Goal: Information Seeking & Learning: Learn about a topic

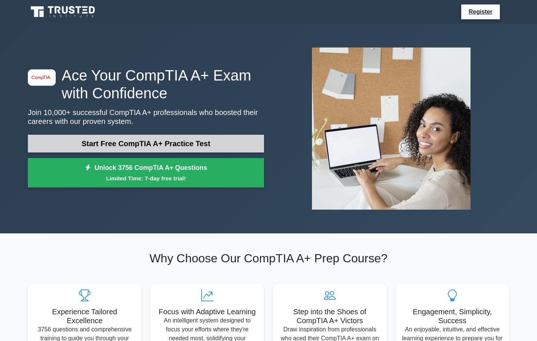
click at [160, 142] on link "Start Free CompTIA A+ Practice Test" at bounding box center [146, 144] width 236 height 18
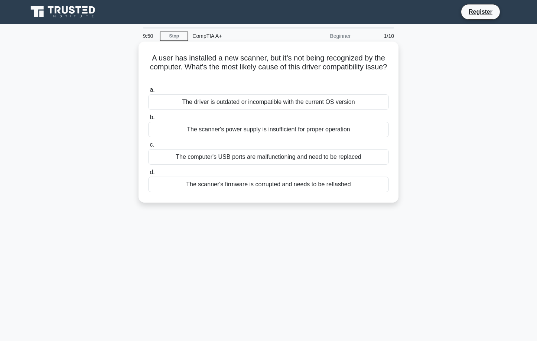
click at [233, 101] on div "The driver is outdated or incompatible with the current OS version" at bounding box center [268, 102] width 241 height 16
click at [148, 93] on input "a. The driver is outdated or incompatible with the current OS version" at bounding box center [148, 90] width 0 height 5
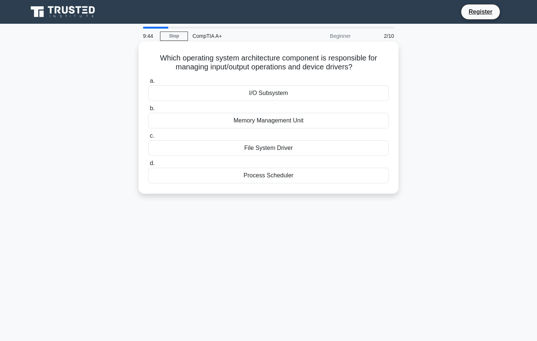
click at [250, 96] on div "I/O Subsystem" at bounding box center [268, 93] width 241 height 16
click at [148, 84] on input "a. I/O Subsystem" at bounding box center [148, 81] width 0 height 5
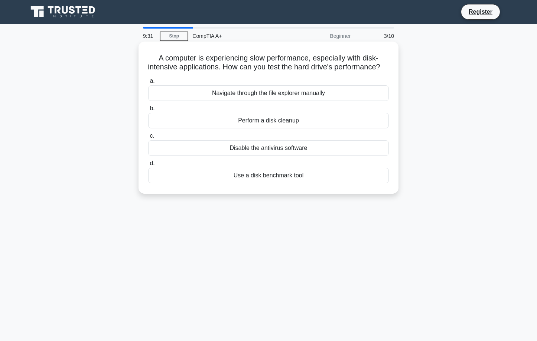
click at [279, 182] on div "Use a disk benchmark tool" at bounding box center [268, 176] width 241 height 16
click at [148, 166] on input "d. Use a disk benchmark tool" at bounding box center [148, 163] width 0 height 5
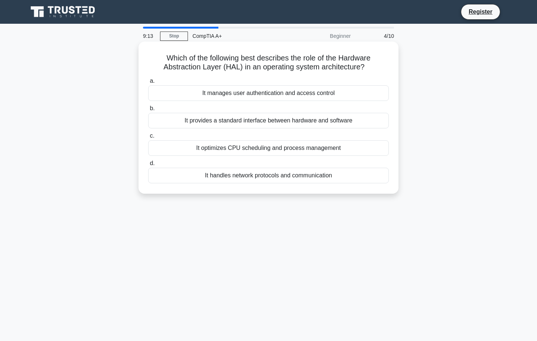
click at [279, 115] on div "It provides a standard interface between hardware and software" at bounding box center [268, 121] width 241 height 16
click at [148, 111] on input "b. It provides a standard interface between hardware and software" at bounding box center [148, 108] width 0 height 5
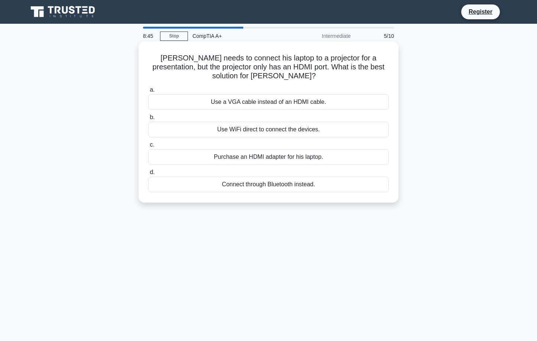
click at [276, 122] on div "Use WiFi direct to connect the devices." at bounding box center [268, 130] width 241 height 16
click at [148, 120] on input "b. Use WiFi direct to connect the devices." at bounding box center [148, 117] width 0 height 5
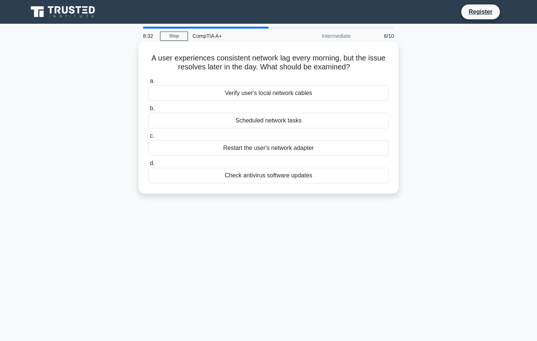
click at [273, 119] on div "Scheduled network tasks" at bounding box center [268, 121] width 241 height 16
click at [148, 111] on input "b. Scheduled network tasks" at bounding box center [148, 108] width 0 height 5
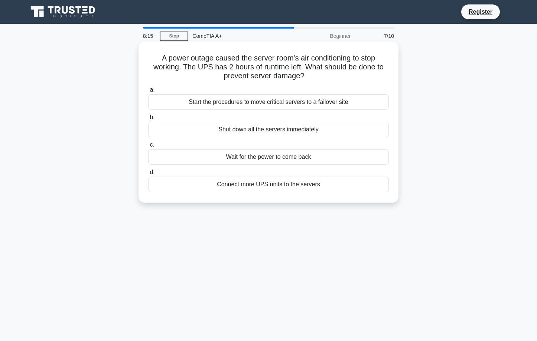
click at [259, 106] on div "Start the procedures to move critical servers to a failover site" at bounding box center [268, 102] width 241 height 16
click at [148, 93] on input "a. Start the procedures to move critical servers to a failover site" at bounding box center [148, 90] width 0 height 5
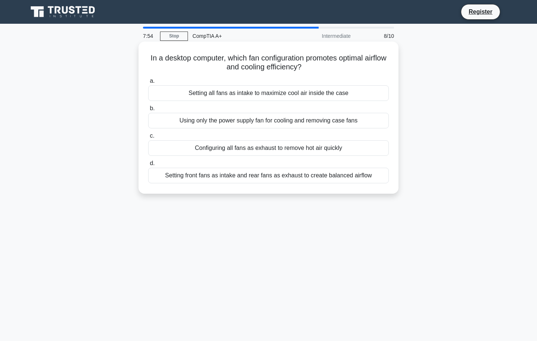
click at [278, 177] on div "Setting front fans as intake and rear fans as exhaust to create balanced airflow" at bounding box center [268, 176] width 241 height 16
click at [148, 166] on input "d. Setting front fans as intake and rear fans as exhaust to create balanced air…" at bounding box center [148, 163] width 0 height 5
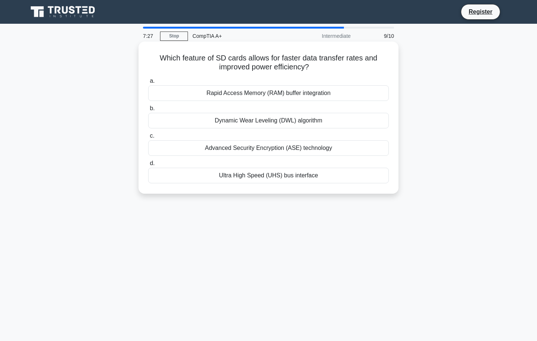
click at [308, 95] on div "Rapid Access Memory (RAM) buffer integration" at bounding box center [268, 93] width 241 height 16
click at [148, 84] on input "a. Rapid Access Memory (RAM) buffer integration" at bounding box center [148, 81] width 0 height 5
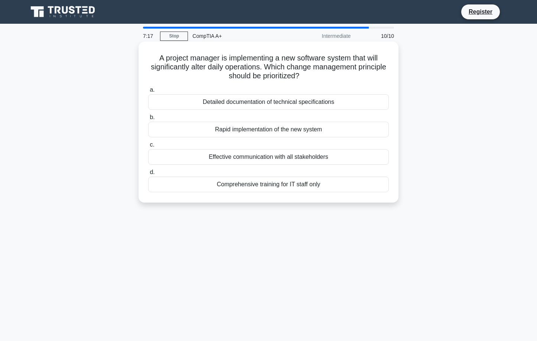
drag, startPoint x: 289, startPoint y: 90, endPoint x: 273, endPoint y: 87, distance: 16.2
click at [273, 87] on label "a. Detailed documentation of technical specifications" at bounding box center [268, 97] width 241 height 25
click at [148, 88] on input "a. Detailed documentation of technical specifications" at bounding box center [148, 90] width 0 height 5
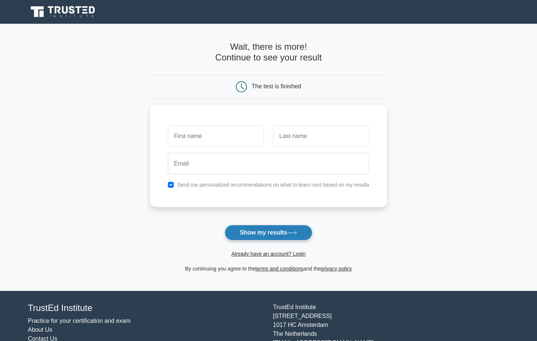
click at [275, 239] on button "Show my results" at bounding box center [269, 233] width 88 height 16
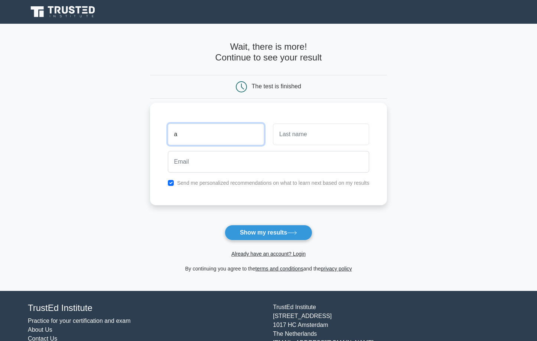
type input "a"
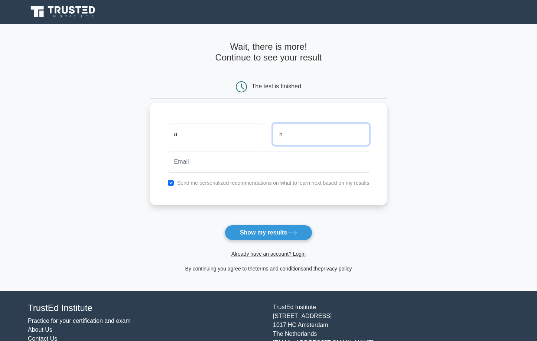
type input "h"
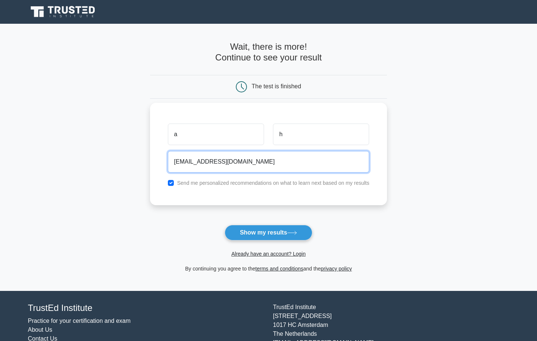
type input "[EMAIL_ADDRESS][DOMAIN_NAME]"
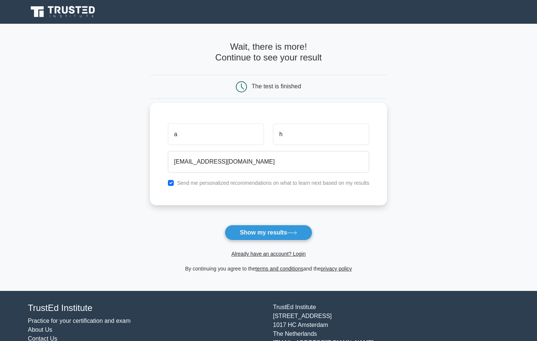
click at [232, 181] on label "Send me personalized recommendations on what to learn next based on my results" at bounding box center [273, 183] width 192 height 6
click at [229, 182] on label "Send me personalized recommendations on what to learn next based on my results" at bounding box center [273, 183] width 192 height 6
click at [176, 181] on div "Send me personalized recommendations on what to learn next based on my results" at bounding box center [268, 183] width 211 height 9
click at [172, 181] on input "checkbox" at bounding box center [171, 183] width 6 height 6
checkbox input "false"
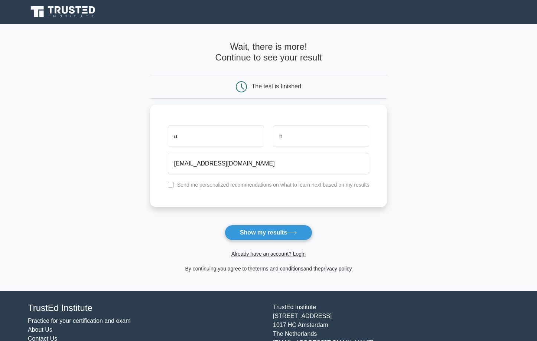
click at [266, 242] on div "Already have an account? Login" at bounding box center [268, 250] width 237 height 18
click at [272, 238] on button "Show my results" at bounding box center [269, 233] width 88 height 16
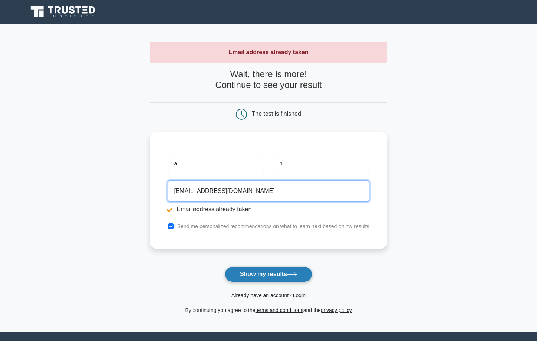
type input "[EMAIL_ADDRESS][DOMAIN_NAME]"
click at [247, 276] on button "Show my results" at bounding box center [269, 275] width 88 height 16
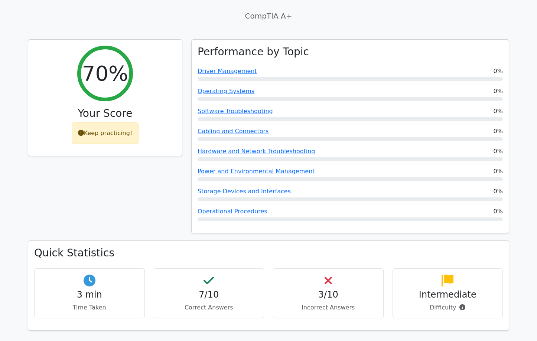
scroll to position [257, 0]
click at [365, 290] on h4 "3/10" at bounding box center [328, 295] width 98 height 11
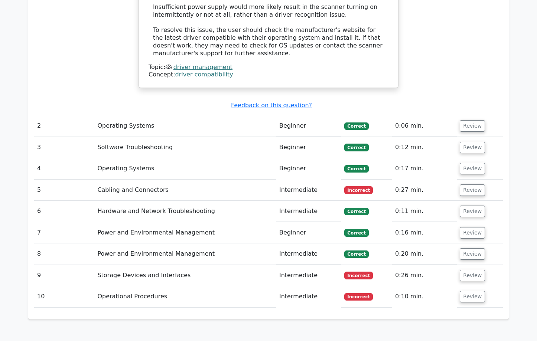
scroll to position [974, 0]
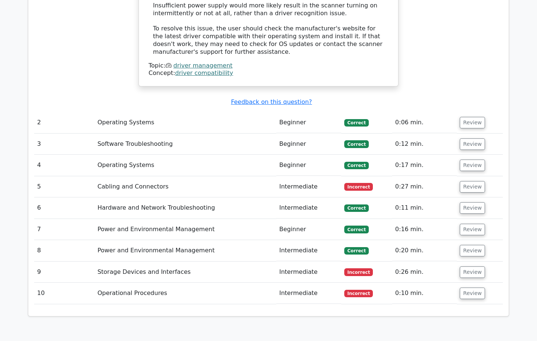
click at [155, 177] on td "Cabling and Connectors" at bounding box center [185, 187] width 182 height 21
click at [464, 181] on button "Review" at bounding box center [472, 187] width 25 height 12
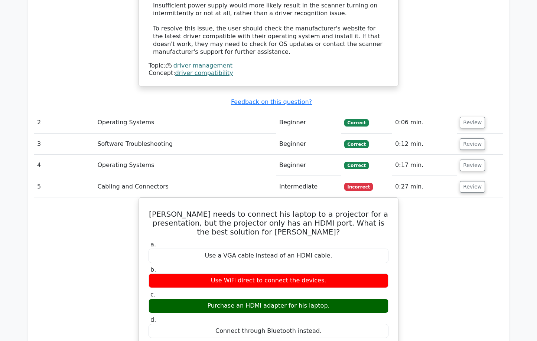
click at [354, 183] on span "Incorrect" at bounding box center [358, 186] width 29 height 7
click at [470, 181] on button "Review" at bounding box center [472, 187] width 25 height 12
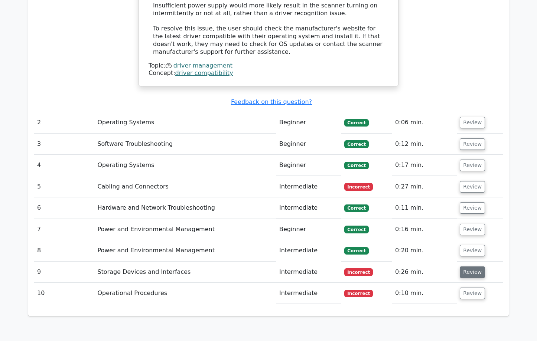
click at [479, 267] on button "Review" at bounding box center [472, 273] width 25 height 12
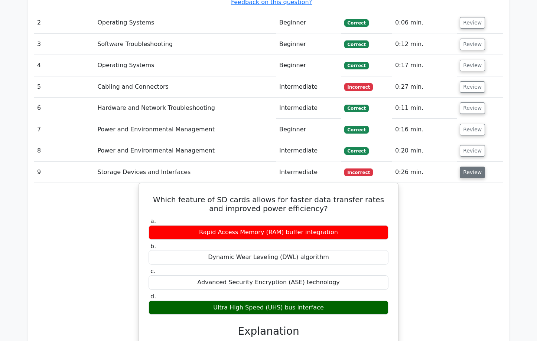
scroll to position [1088, 0]
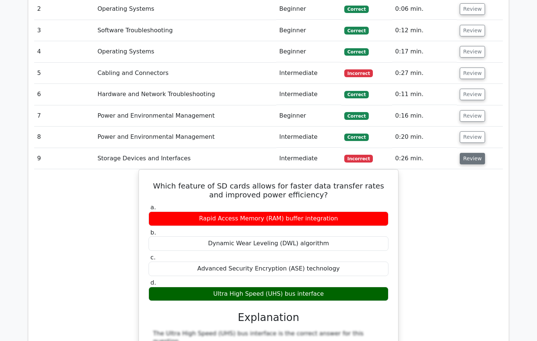
click at [470, 153] on button "Review" at bounding box center [472, 159] width 25 height 12
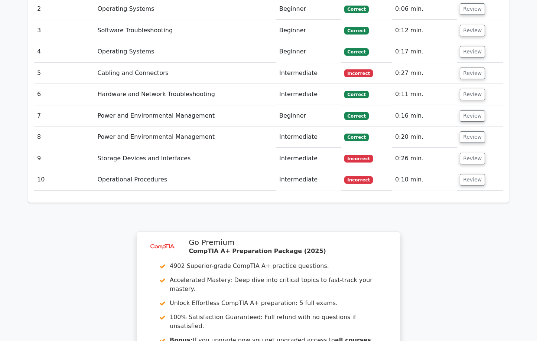
click at [466, 169] on td "Review" at bounding box center [480, 179] width 46 height 21
click at [465, 174] on button "Review" at bounding box center [472, 180] width 25 height 12
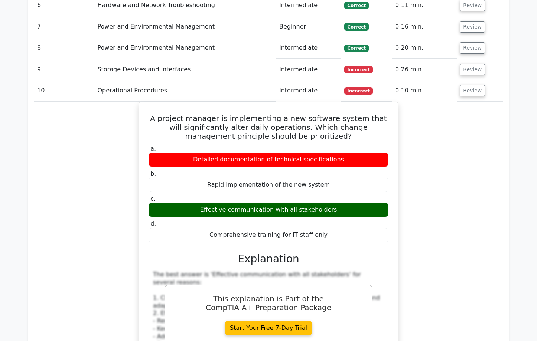
scroll to position [1178, 0]
